Goal: Task Accomplishment & Management: Manage account settings

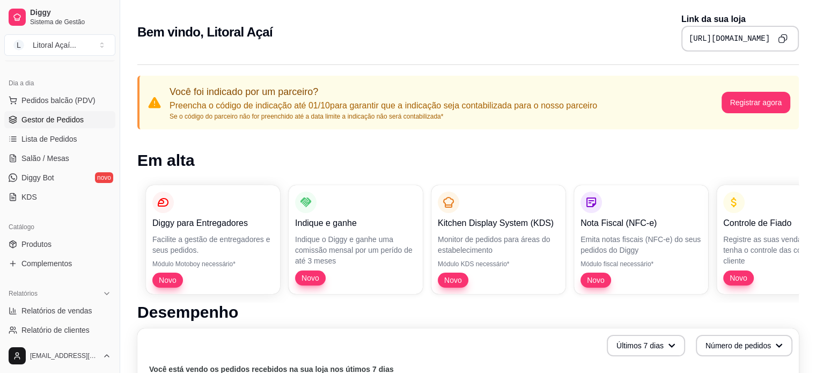
click at [63, 126] on link "Gestor de Pedidos" at bounding box center [59, 119] width 111 height 17
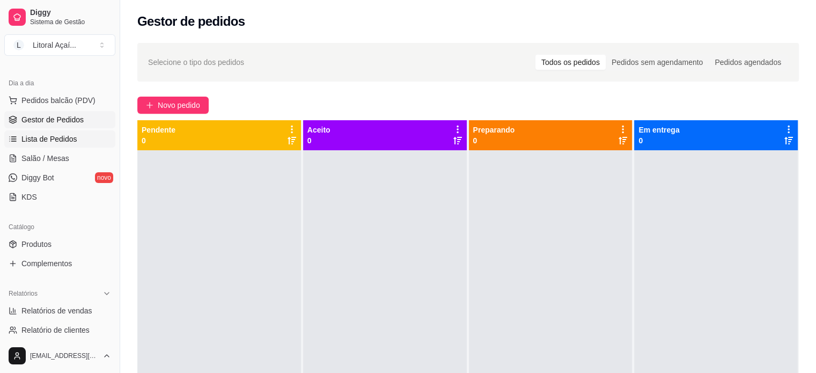
click at [54, 139] on span "Lista de Pedidos" at bounding box center [49, 139] width 56 height 11
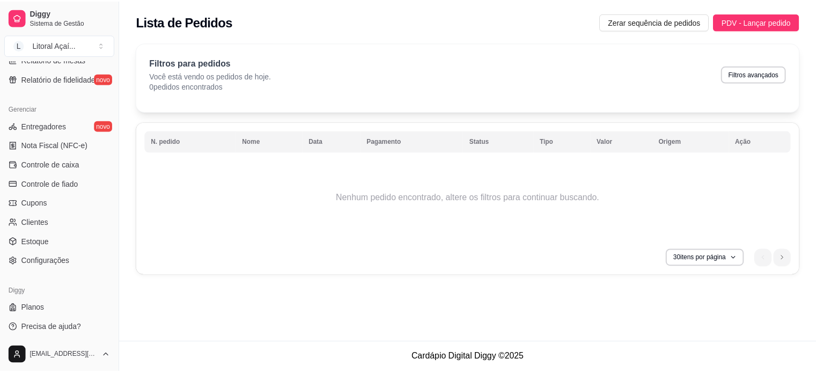
scroll to position [399, 0]
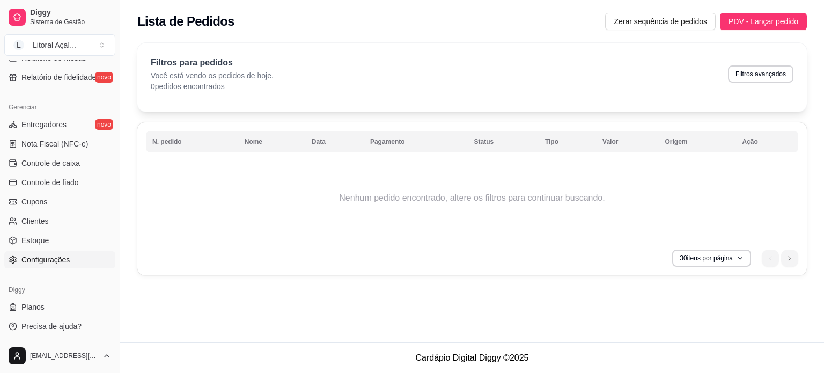
click at [62, 261] on span "Configurações" at bounding box center [45, 259] width 48 height 11
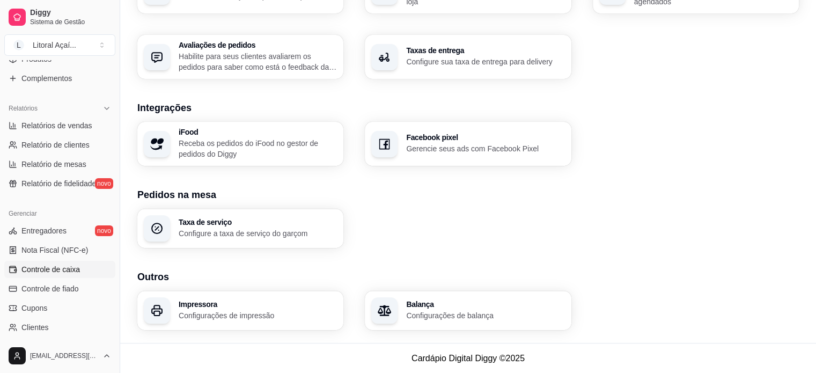
scroll to position [291, 0]
click at [75, 187] on span "Relatório de fidelidade" at bounding box center [58, 184] width 75 height 11
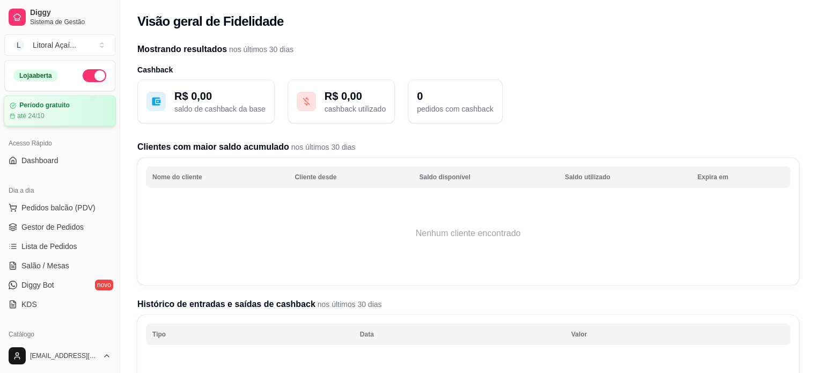
click at [54, 113] on div "até 24/10" at bounding box center [60, 116] width 100 height 9
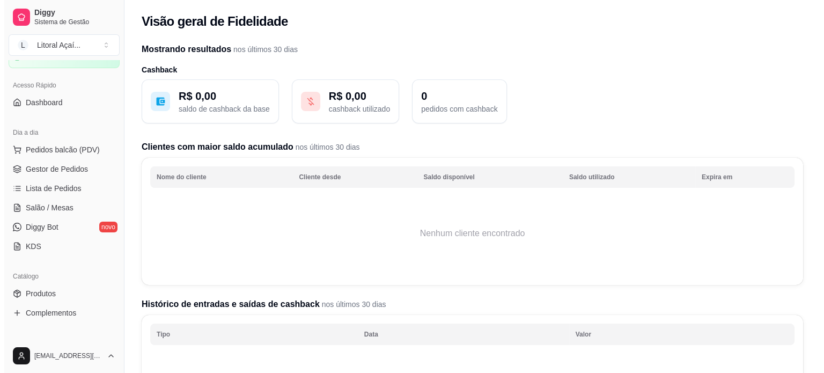
scroll to position [54, 0]
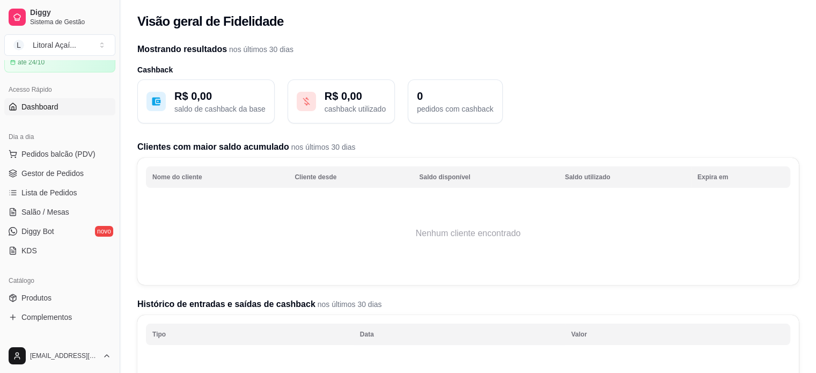
click at [61, 101] on link "Dashboard" at bounding box center [59, 106] width 111 height 17
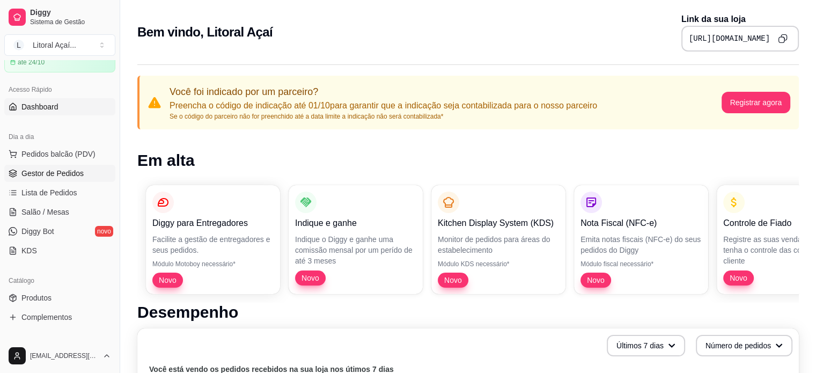
click at [62, 171] on span "Gestor de Pedidos" at bounding box center [52, 173] width 62 height 11
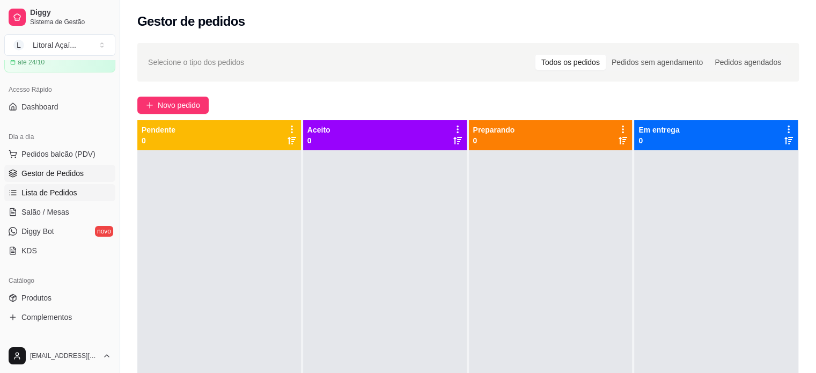
click at [54, 188] on span "Lista de Pedidos" at bounding box center [49, 192] width 56 height 11
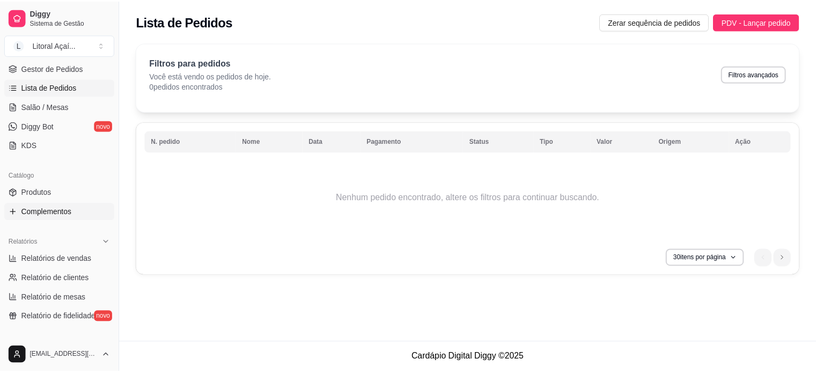
scroll to position [161, 0]
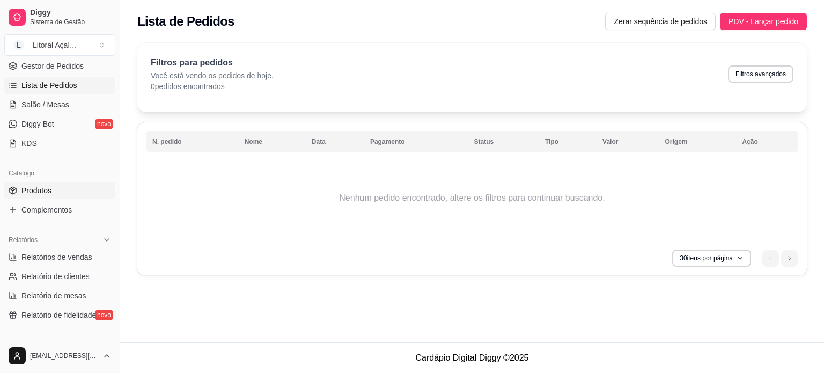
click at [56, 195] on link "Produtos" at bounding box center [59, 190] width 111 height 17
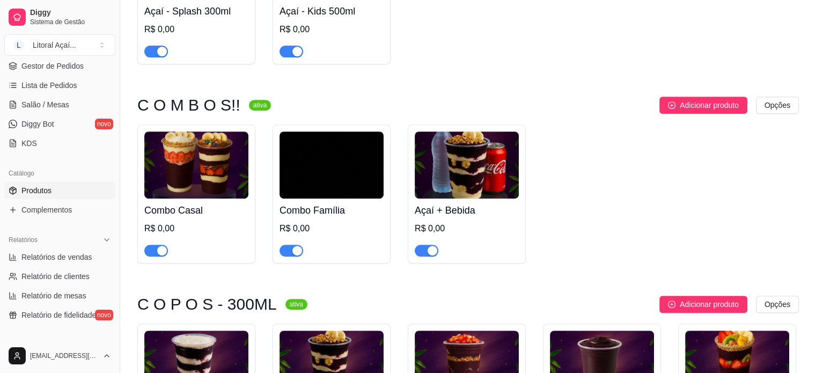
scroll to position [412, 0]
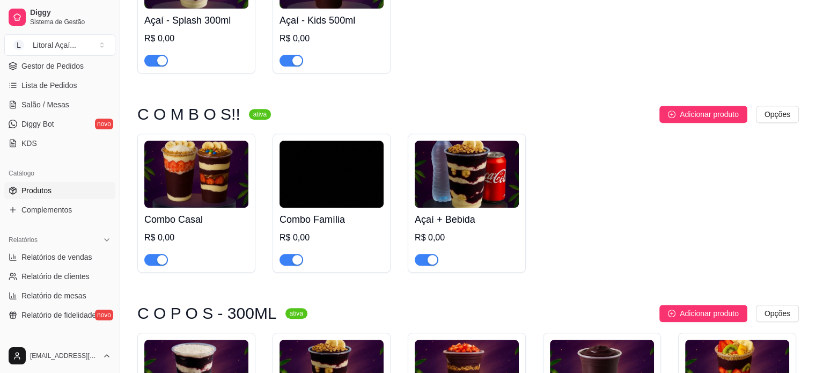
click at [434, 238] on div "R$ 0,00" at bounding box center [467, 237] width 104 height 13
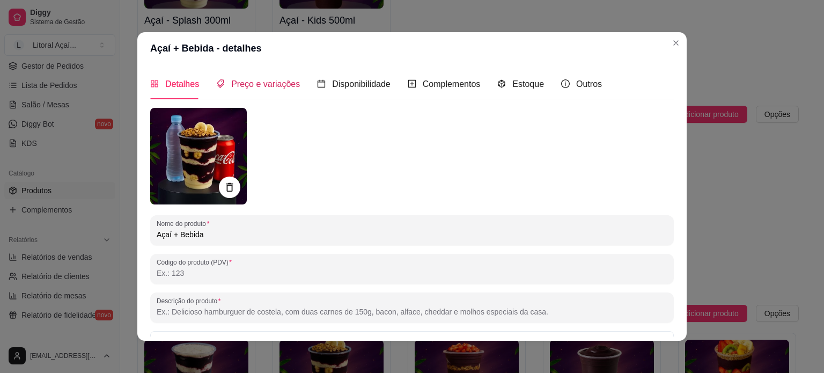
click at [255, 79] on span "Preço e variações" at bounding box center [265, 83] width 69 height 9
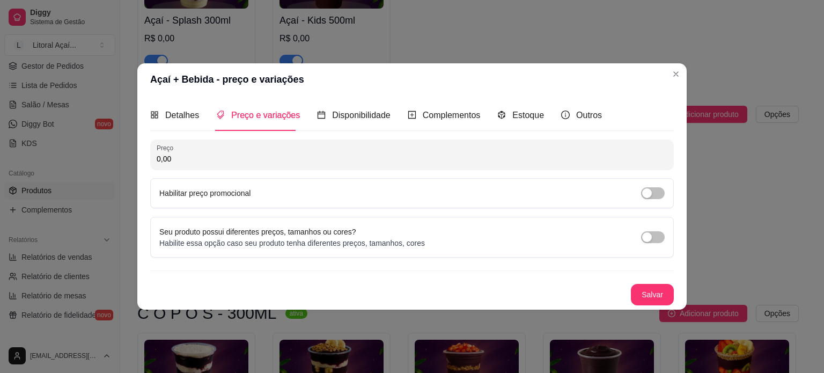
drag, startPoint x: 205, startPoint y: 149, endPoint x: 123, endPoint y: 152, distance: 81.6
click at [128, 152] on div "Açaí + Bebida - preço e variações Detalhes Preço e variações Disponibilidade Co…" at bounding box center [412, 186] width 824 height 373
drag, startPoint x: 178, startPoint y: 163, endPoint x: 138, endPoint y: 163, distance: 39.7
click at [138, 164] on div "Detalhes Preço e variações Disponibilidade Complementos Estoque Outros Nome do …" at bounding box center [411, 201] width 549 height 213
type input "26,00"
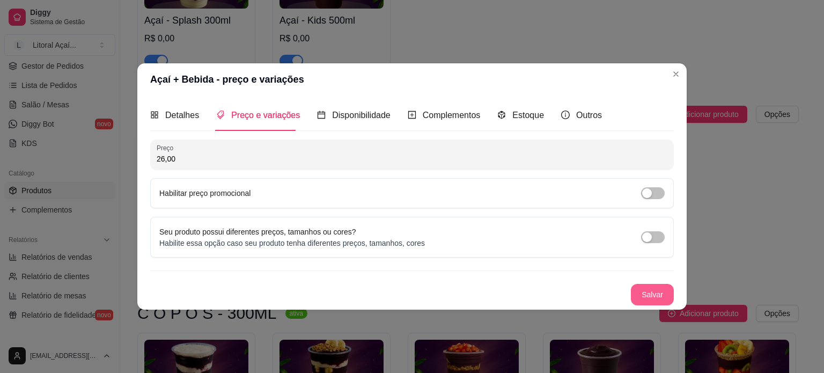
click at [653, 293] on button "Salvar" at bounding box center [652, 294] width 43 height 21
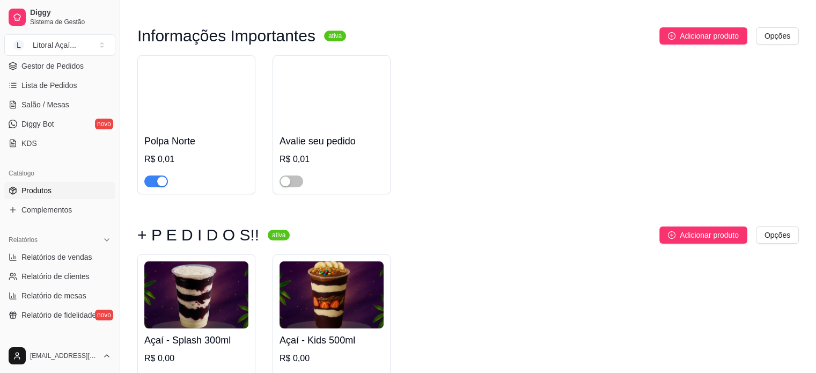
scroll to position [91, 0]
